Goal: Task Accomplishment & Management: Manage account settings

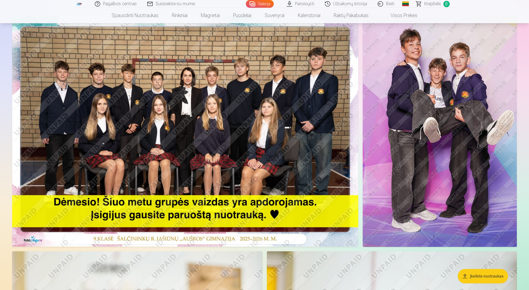
scroll to position [55, 0]
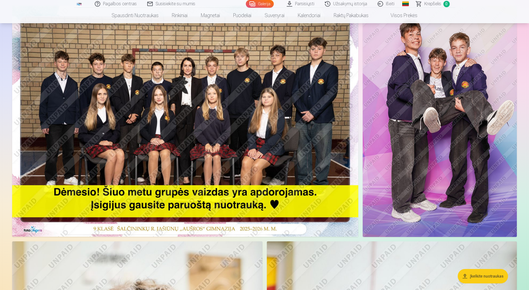
click at [326, 135] on img at bounding box center [185, 121] width 346 height 231
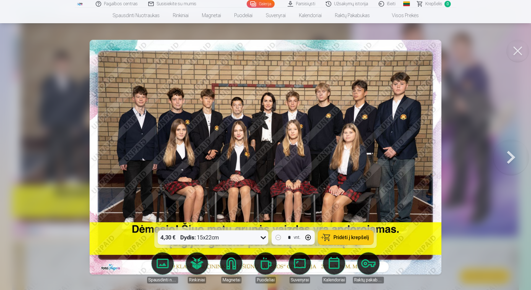
click at [506, 158] on button at bounding box center [510, 157] width 35 height 129
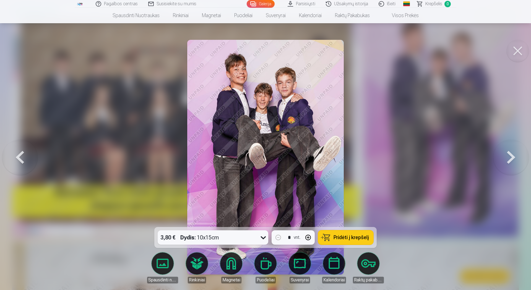
click at [506, 158] on button at bounding box center [510, 157] width 35 height 129
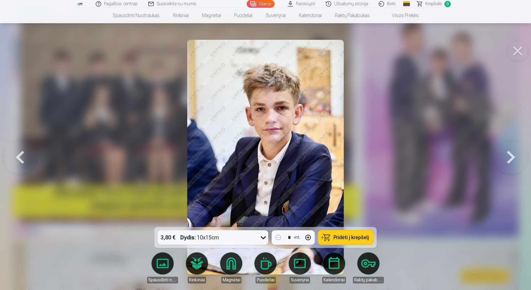
click at [506, 158] on button at bounding box center [510, 157] width 35 height 129
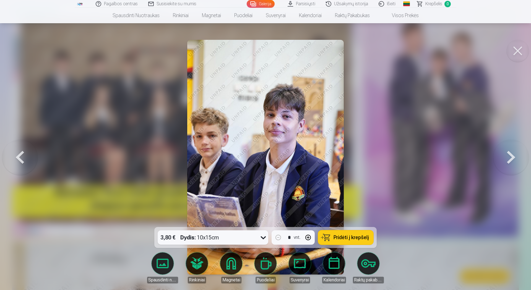
click at [506, 158] on button at bounding box center [510, 157] width 35 height 129
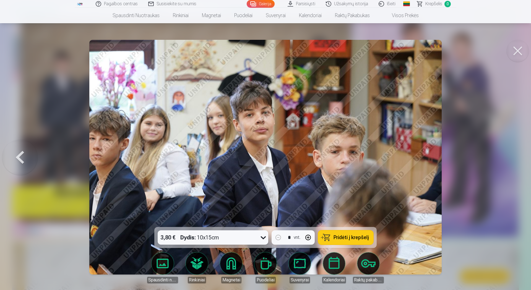
click at [497, 161] on div at bounding box center [265, 145] width 531 height 290
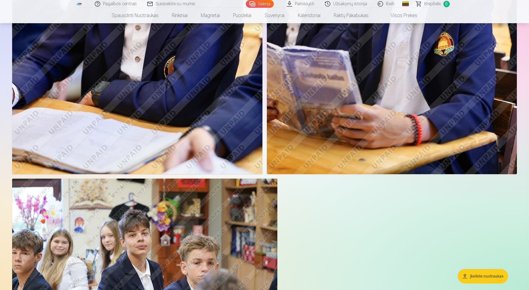
scroll to position [498, 0]
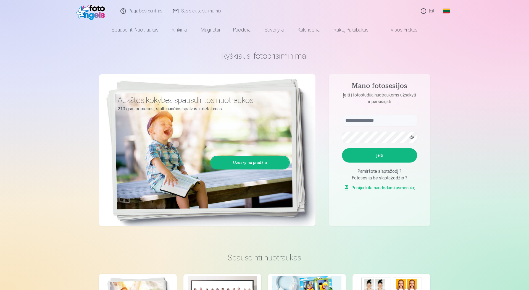
click at [429, 12] on link "Įeiti" at bounding box center [428, 11] width 25 height 22
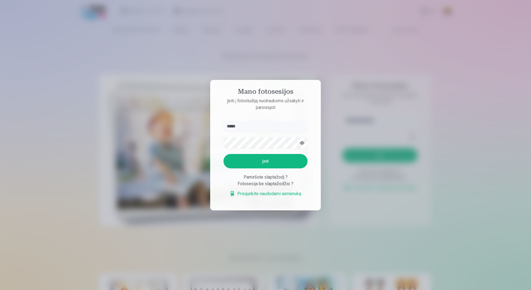
type input "******"
